Goal: Task Accomplishment & Management: Complete application form

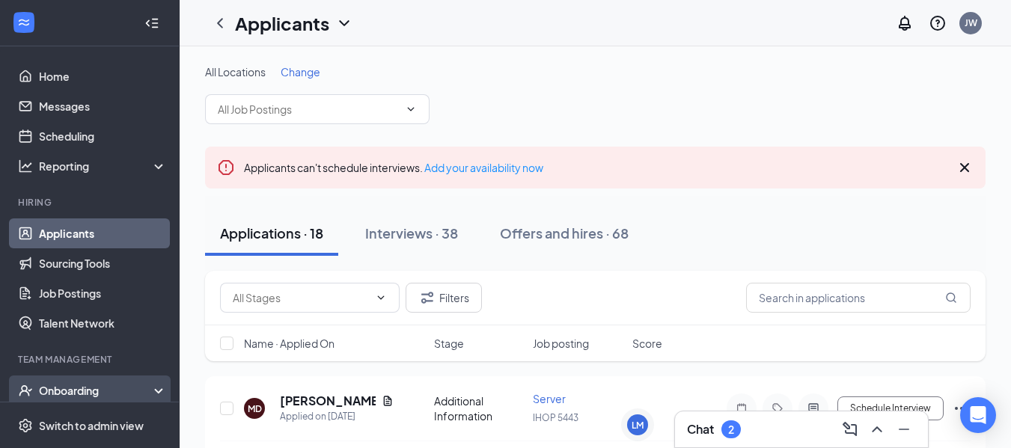
click at [118, 394] on div "Onboarding" at bounding box center [96, 390] width 115 height 15
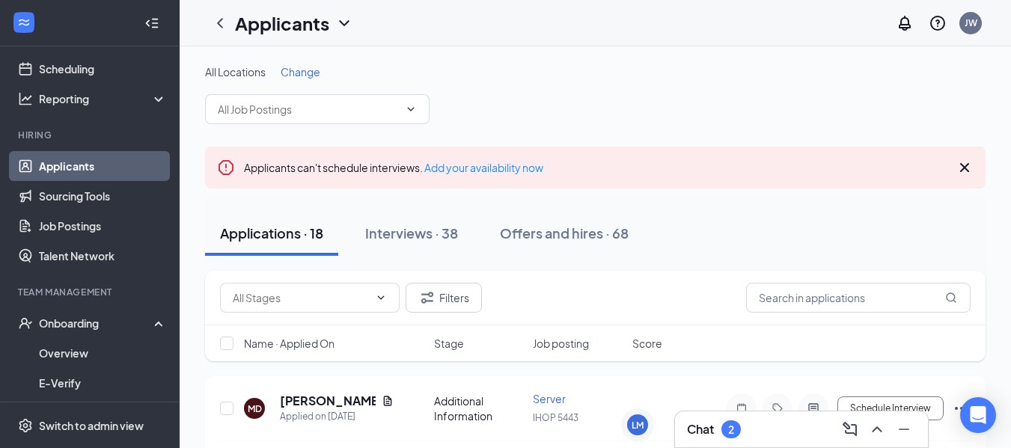
scroll to position [90, 0]
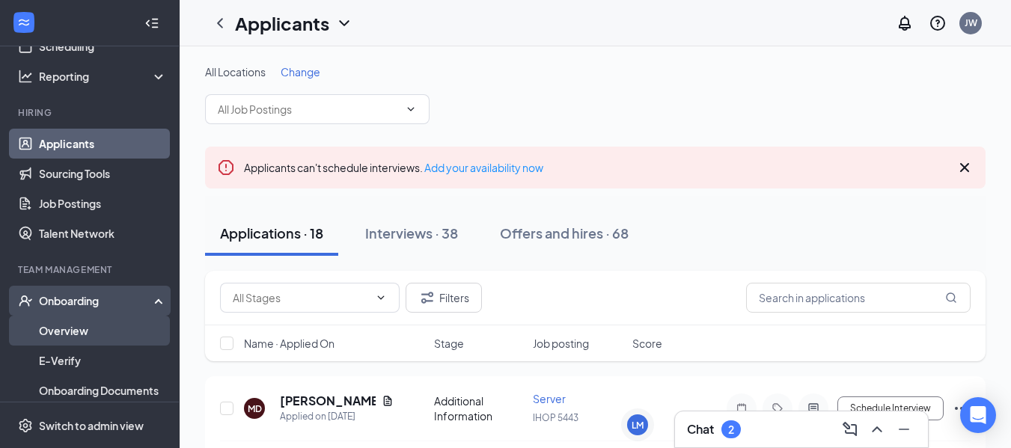
click at [76, 322] on link "Overview" at bounding box center [103, 331] width 128 height 30
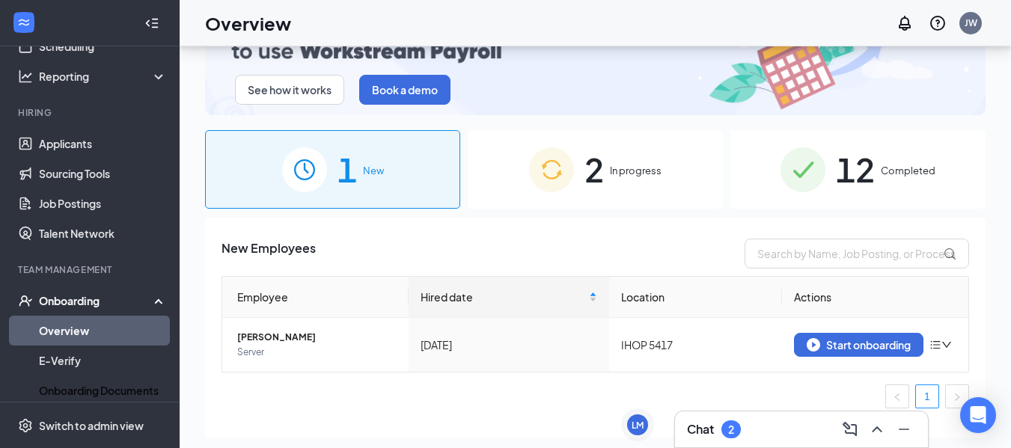
scroll to position [67, 0]
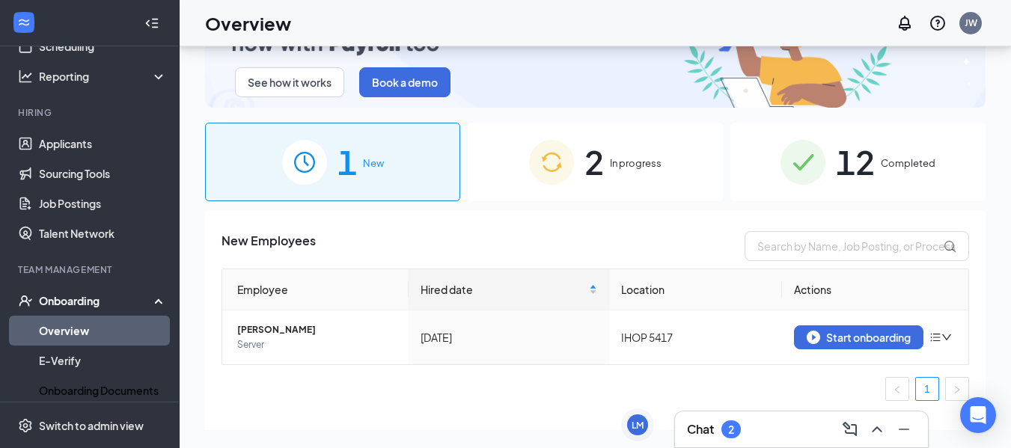
click at [627, 158] on span "In progress" at bounding box center [636, 163] width 52 height 15
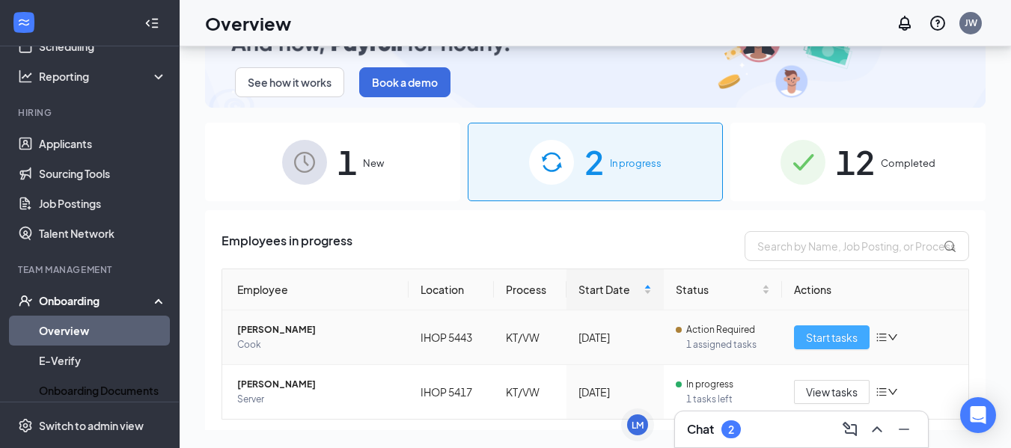
click at [827, 341] on span "Start tasks" at bounding box center [832, 337] width 52 height 16
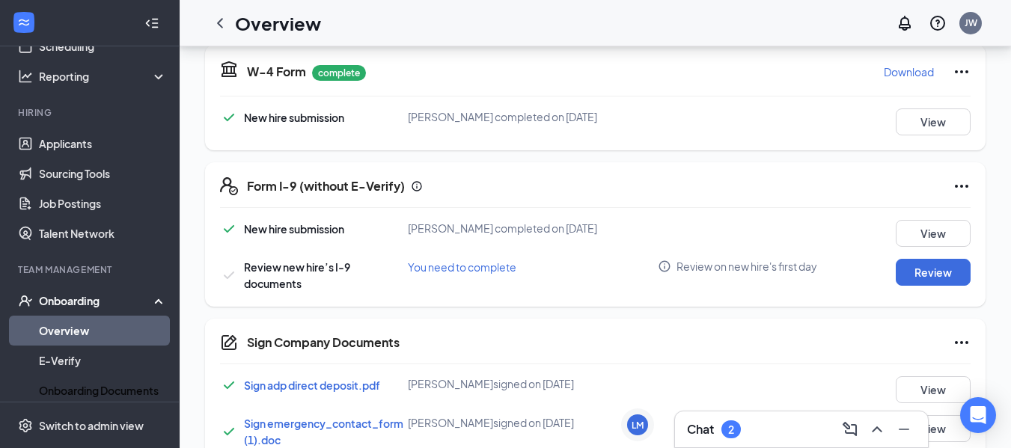
scroll to position [349, 0]
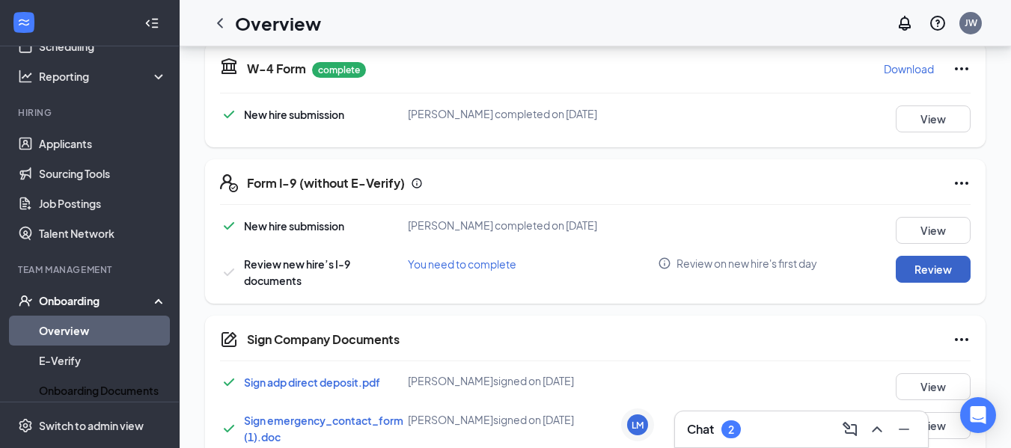
click at [935, 282] on button "Review" at bounding box center [933, 269] width 75 height 27
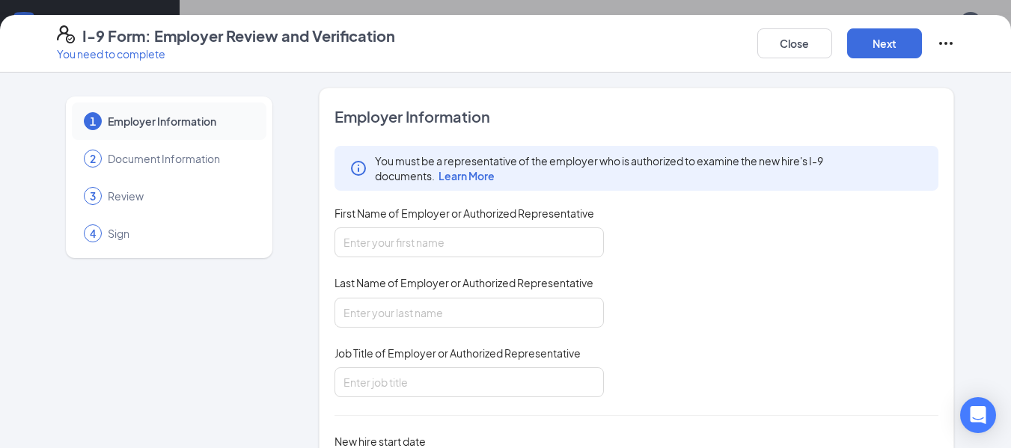
click at [783, 315] on div "You must be a representative of the employer who is authorized to examine the n…" at bounding box center [637, 271] width 605 height 251
click at [811, 40] on button "Close" at bounding box center [794, 43] width 75 height 30
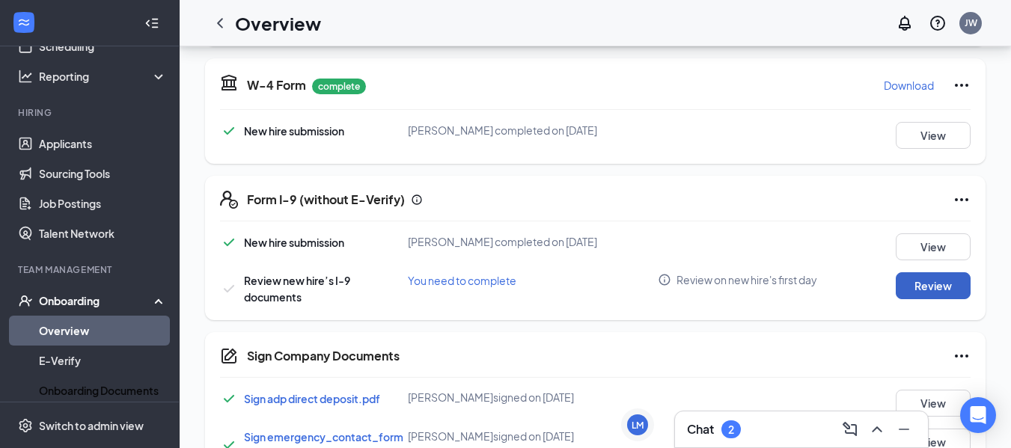
scroll to position [331, 0]
click at [927, 295] on button "Review" at bounding box center [933, 287] width 75 height 27
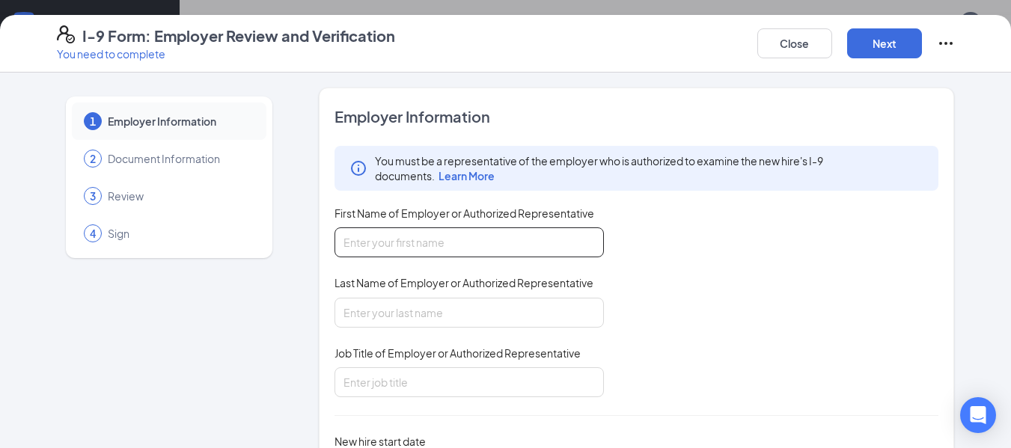
click at [487, 237] on input "First Name of Employer or Authorized Representative" at bounding box center [469, 243] width 269 height 30
type input "[PERSON_NAME]"
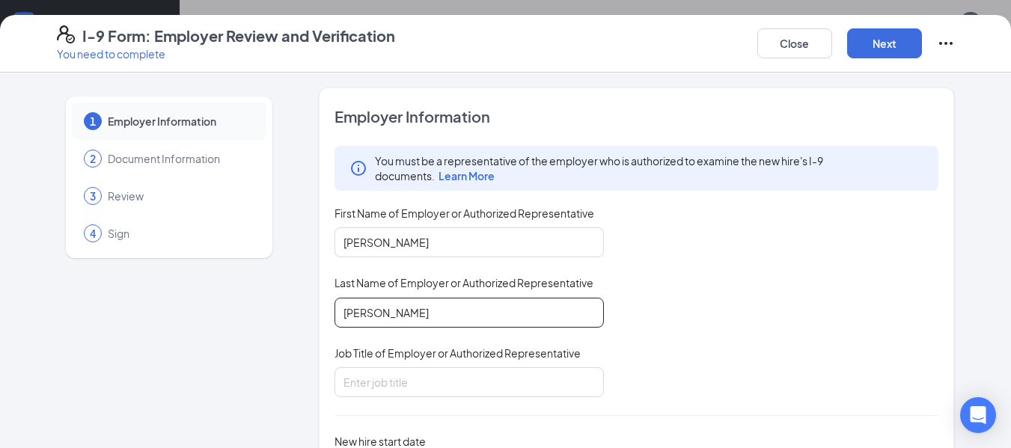
type input "[PERSON_NAME]"
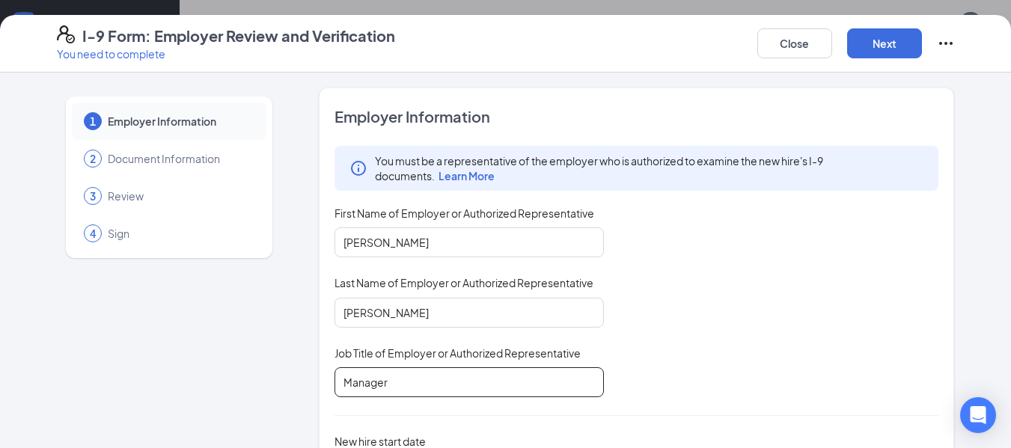
type input "Manager"
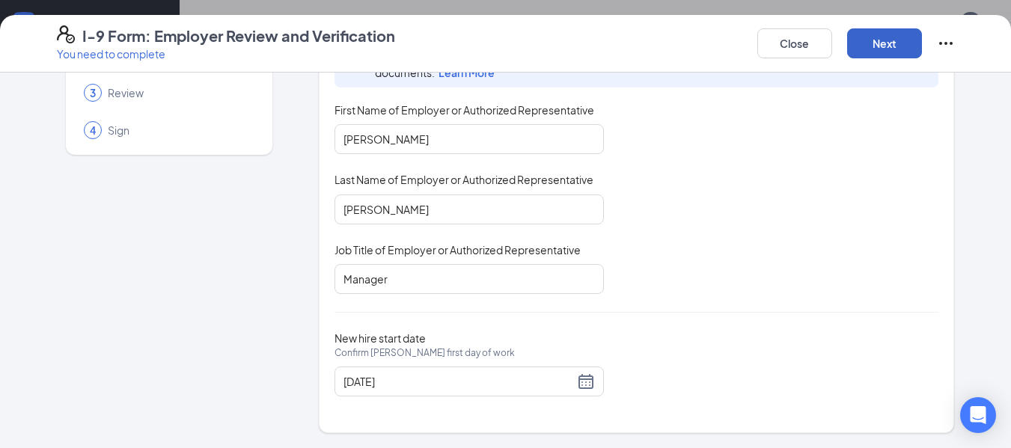
click at [883, 37] on button "Next" at bounding box center [884, 43] width 75 height 30
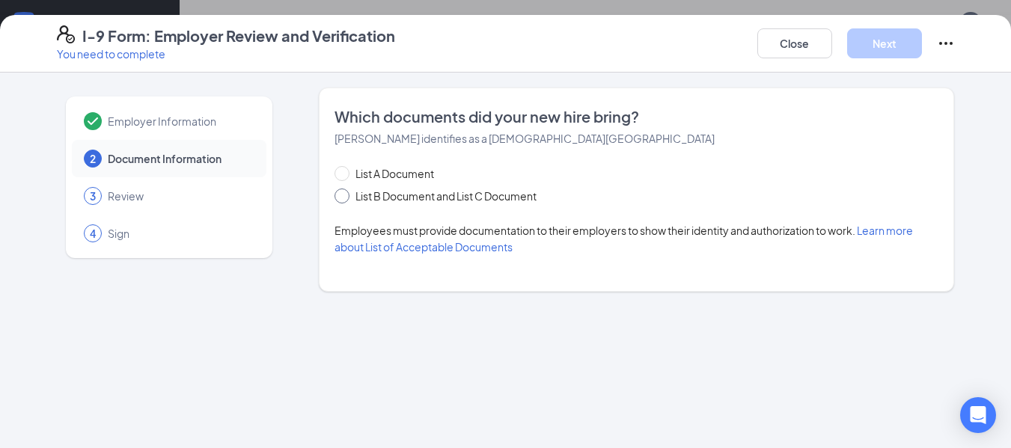
click at [340, 200] on span at bounding box center [342, 196] width 15 height 15
click at [340, 199] on input "List B Document and List C Document" at bounding box center [340, 194] width 10 height 10
radio input "true"
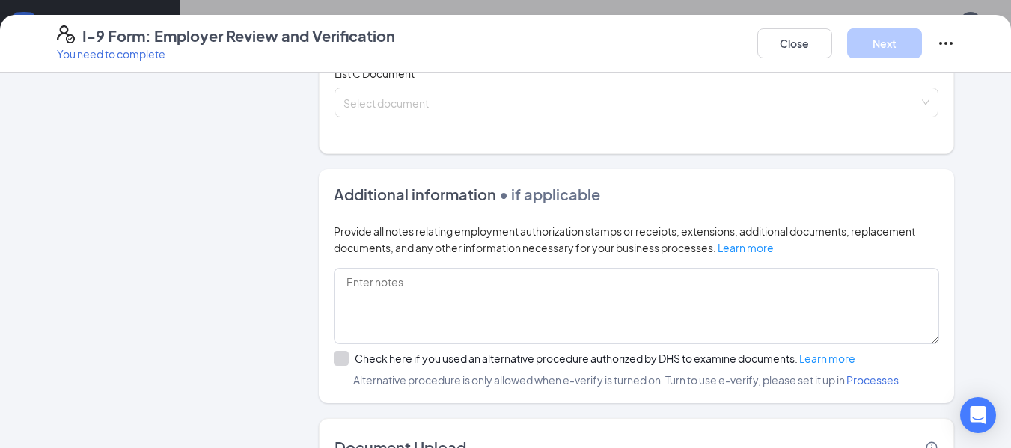
scroll to position [430, 0]
